Goal: Information Seeking & Learning: Learn about a topic

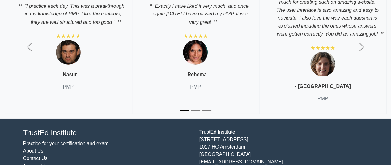
scroll to position [2197, 0]
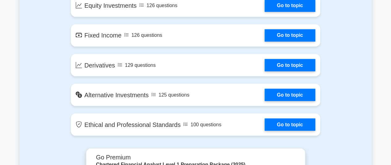
scroll to position [539, 0]
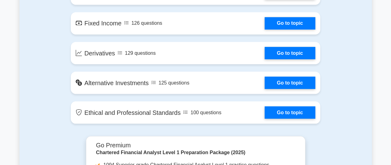
click at [264, 106] on link "Go to topic" at bounding box center [289, 112] width 51 height 12
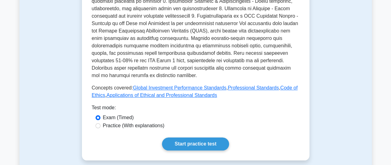
scroll to position [275, 0]
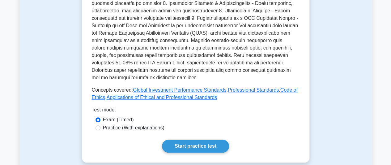
click at [162, 139] on link "Start practice test" at bounding box center [195, 145] width 67 height 13
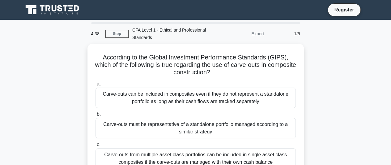
click input "b. Carve-outs must be representative of a standalone portfolio managed accordin…" at bounding box center [95, 114] width 0 height 4
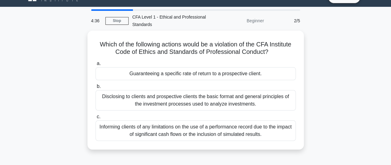
scroll to position [12, 0]
